Goal: Task Accomplishment & Management: Manage account settings

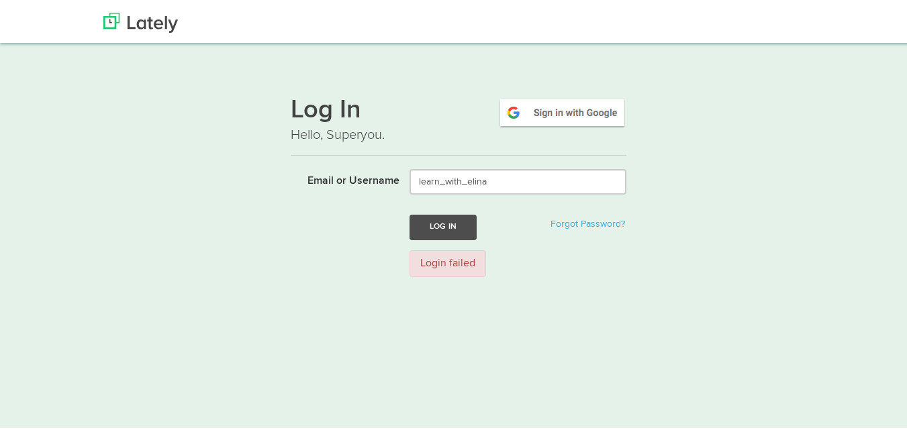
type input "learn_with_elina"
click at [442, 225] on button "Log In" at bounding box center [442, 224] width 67 height 25
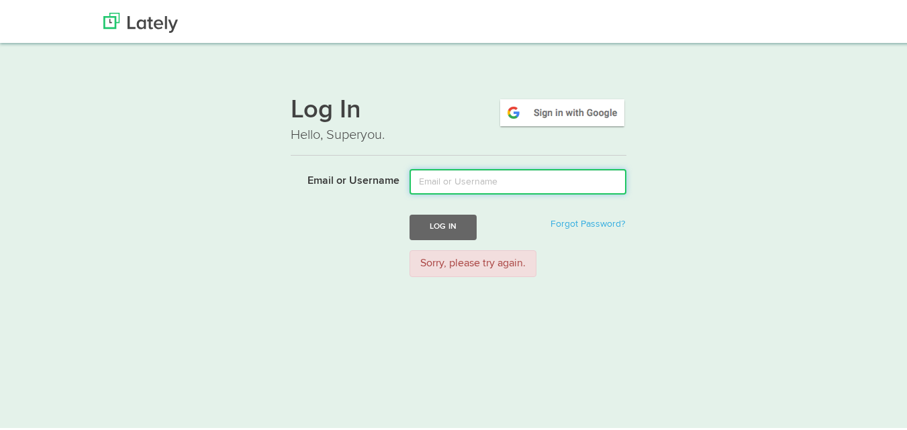
click at [480, 175] on input "Email or Username" at bounding box center [517, 179] width 217 height 26
paste input "learn_with_elina"
type input "learn_with_elina"
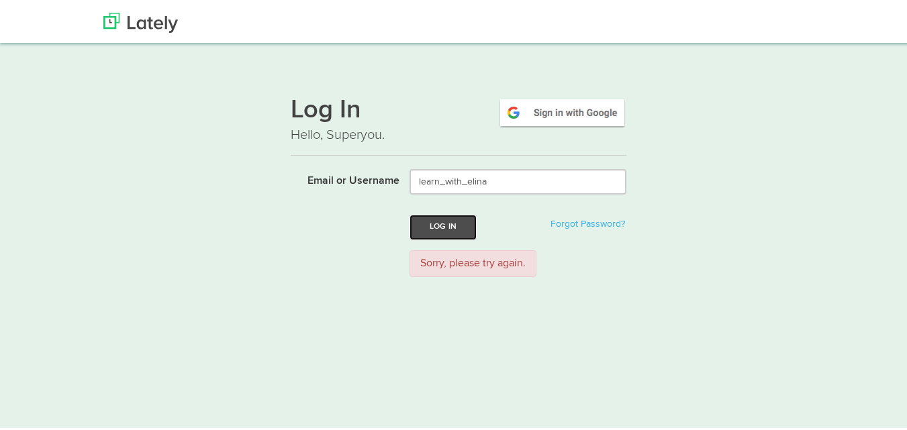
click at [432, 227] on button "Log In" at bounding box center [442, 224] width 67 height 25
click at [561, 105] on img at bounding box center [562, 110] width 128 height 31
